Goal: Download file/media

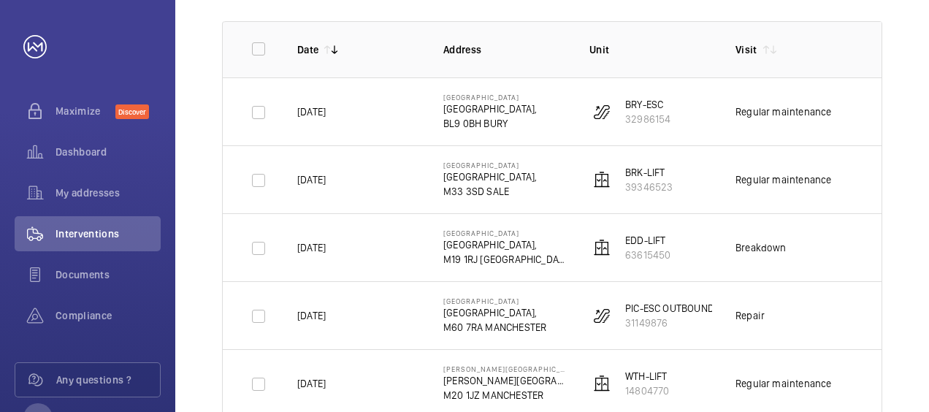
scroll to position [175, 0]
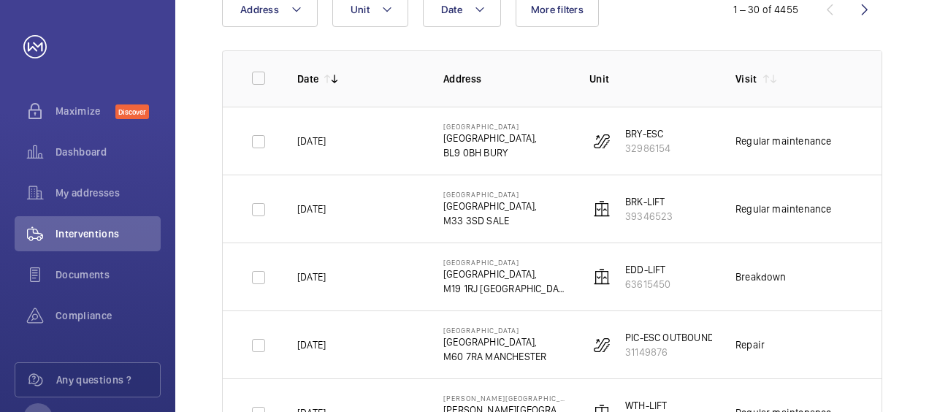
click at [823, 229] on td "Regular maintenance" at bounding box center [785, 209] width 146 height 68
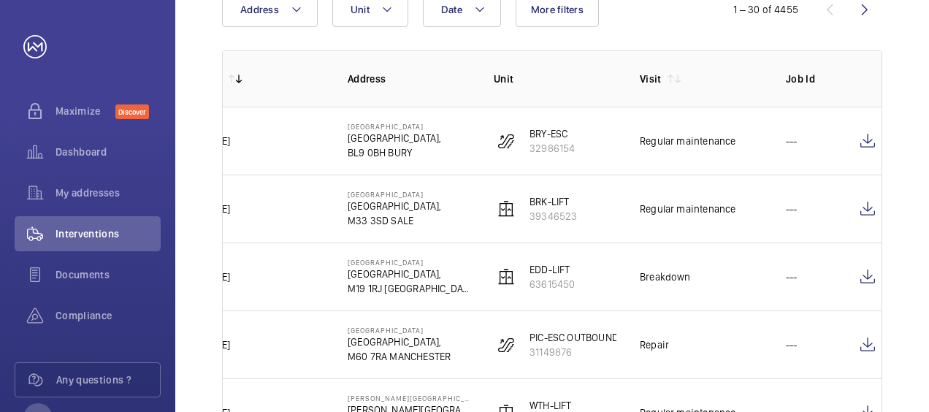
scroll to position [0, 102]
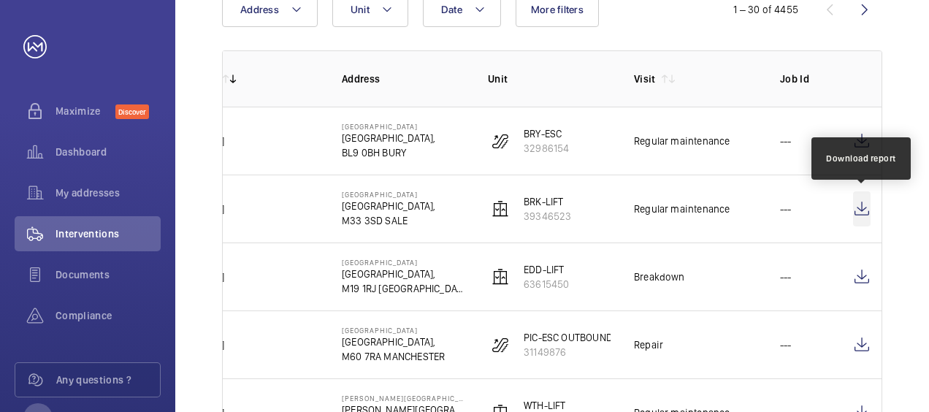
click at [862, 210] on wm-front-icon-button at bounding box center [862, 208] width 18 height 35
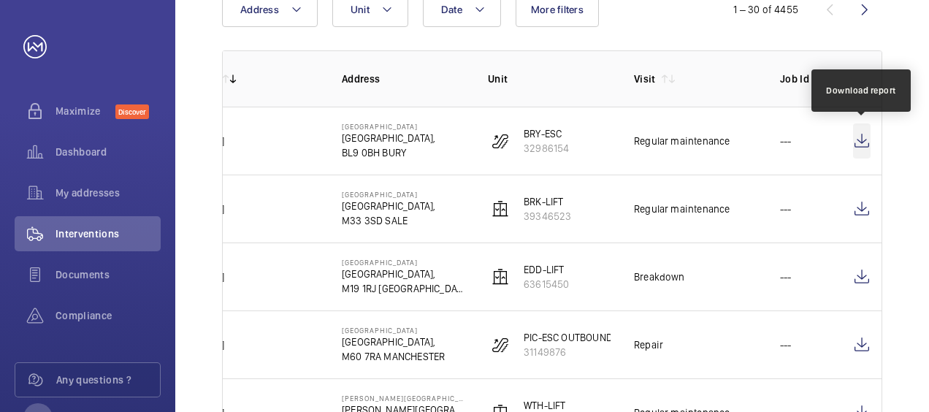
click at [853, 143] on wm-front-icon-button at bounding box center [862, 140] width 18 height 35
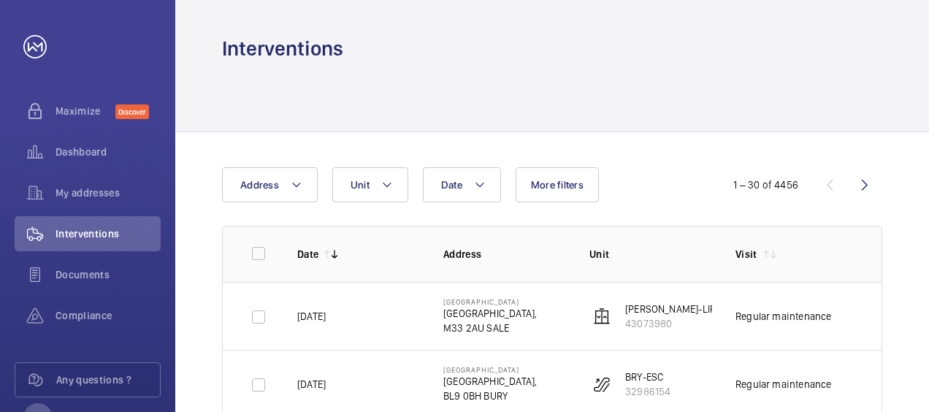
click at [850, 327] on td "Regular maintenance" at bounding box center [785, 316] width 146 height 68
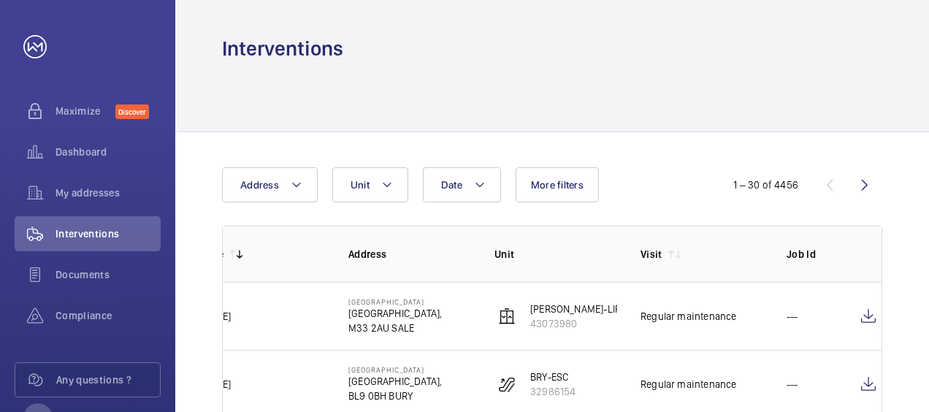
scroll to position [0, 102]
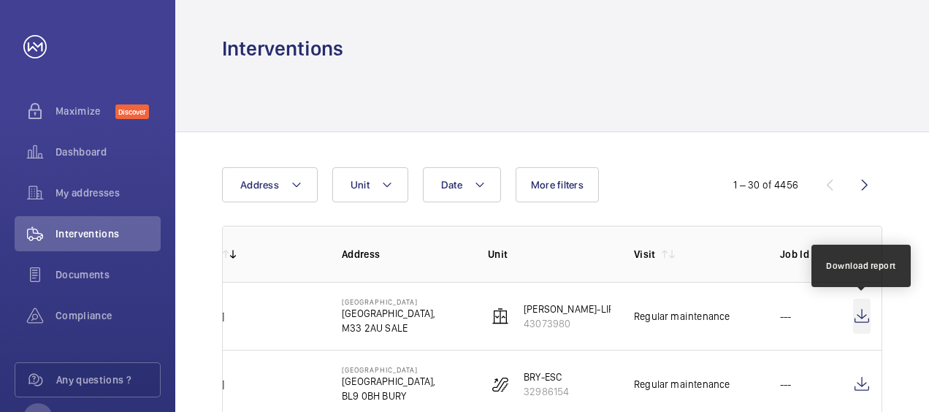
click at [866, 315] on wm-front-icon-button at bounding box center [862, 316] width 18 height 35
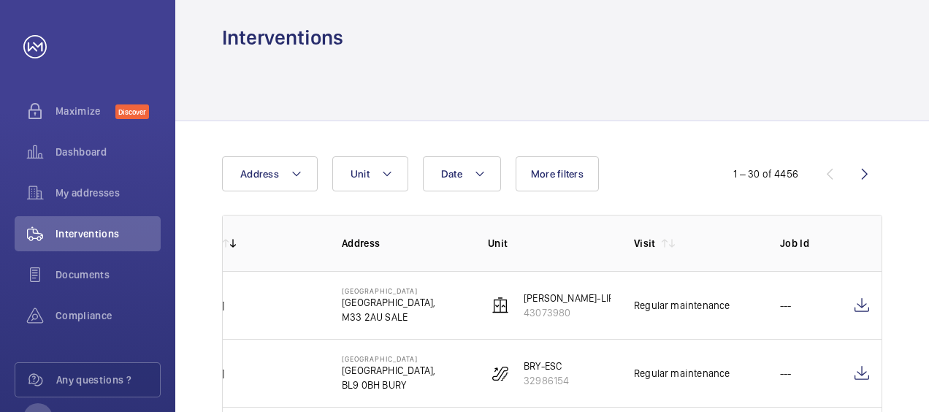
scroll to position [0, 0]
